Goal: Information Seeking & Learning: Compare options

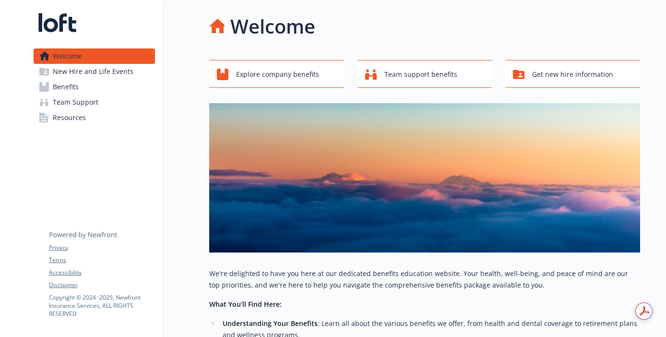
click at [67, 81] on span "Benefits" at bounding box center [66, 86] width 26 height 15
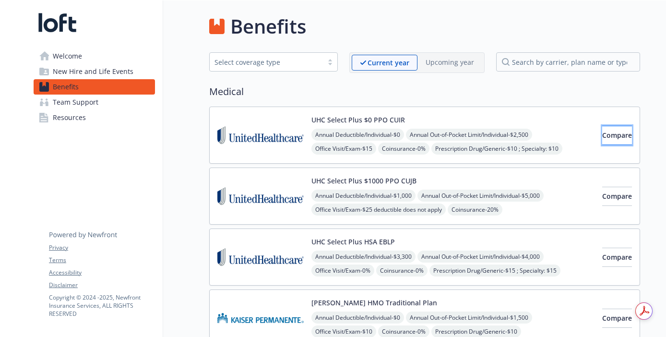
click at [602, 134] on span "Compare" at bounding box center [617, 135] width 30 height 9
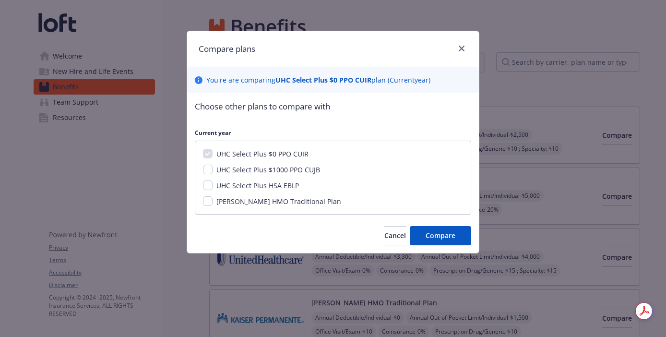
click at [258, 168] on span "UHC Select Plus $1000 PPO CUJB" at bounding box center [268, 169] width 104 height 9
click at [213, 168] on input "UHC Select Plus $1000 PPO CUJB" at bounding box center [208, 170] width 10 height 10
checkbox input "true"
click at [252, 186] on span "UHC Select Plus HSA EBLP" at bounding box center [257, 185] width 83 height 9
click at [213, 186] on input "UHC Select Plus HSA EBLP" at bounding box center [208, 185] width 10 height 10
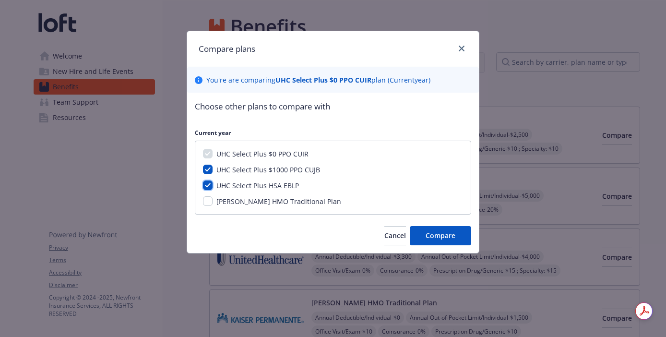
checkbox input "true"
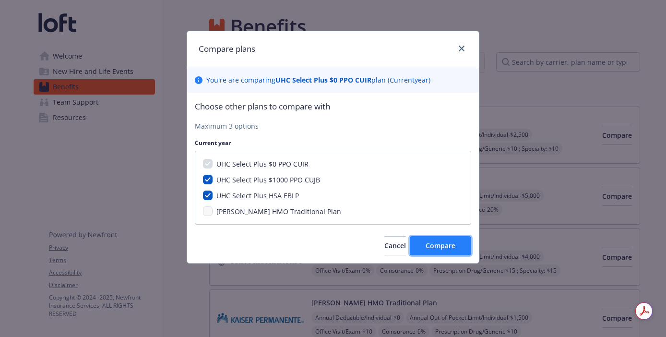
click at [431, 241] on span "Compare" at bounding box center [441, 245] width 30 height 9
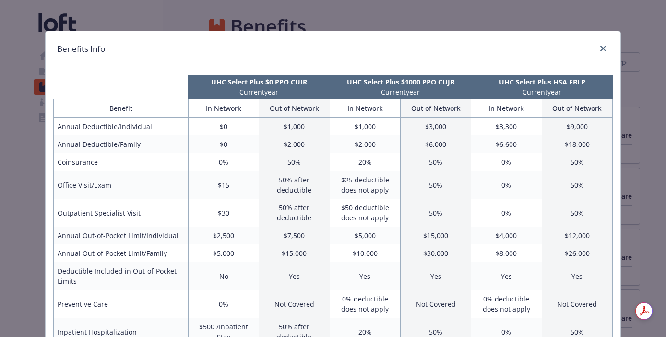
scroll to position [9, 0]
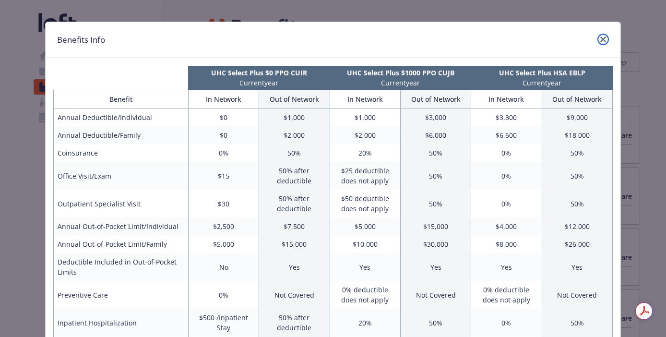
click at [600, 37] on link "close" at bounding box center [603, 40] width 12 height 12
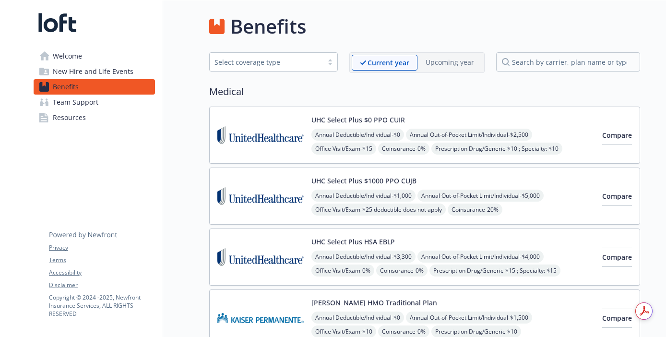
click at [288, 135] on img at bounding box center [260, 135] width 86 height 41
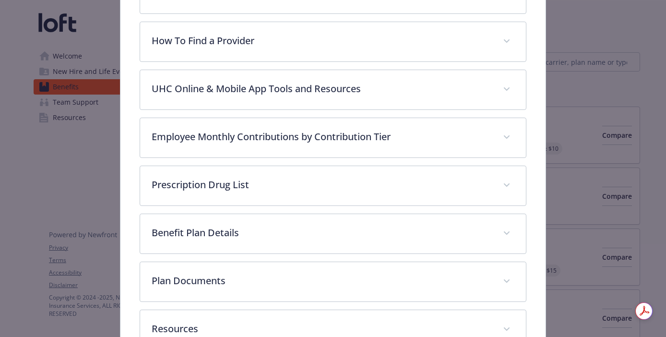
scroll to position [321, 0]
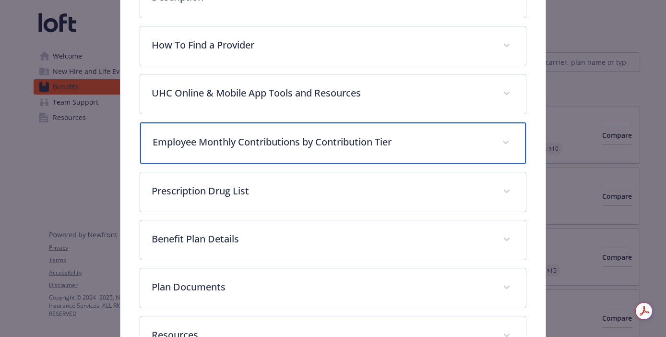
click at [295, 140] on p "Employee Monthly Contributions by Contribution Tier" at bounding box center [322, 142] width 338 height 14
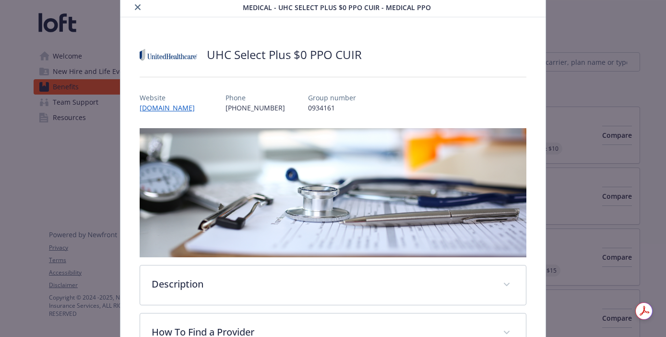
scroll to position [0, 0]
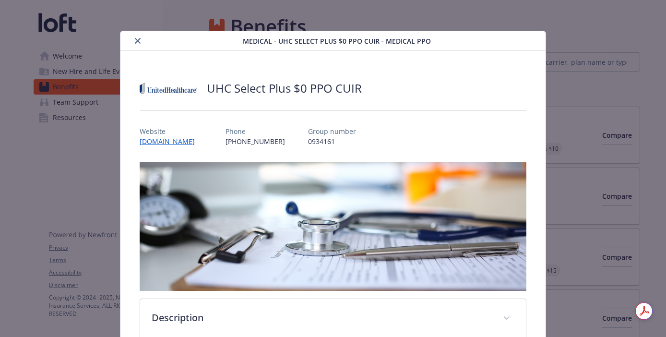
click at [136, 42] on icon "close" at bounding box center [138, 41] width 6 height 6
